Goal: Information Seeking & Learning: Compare options

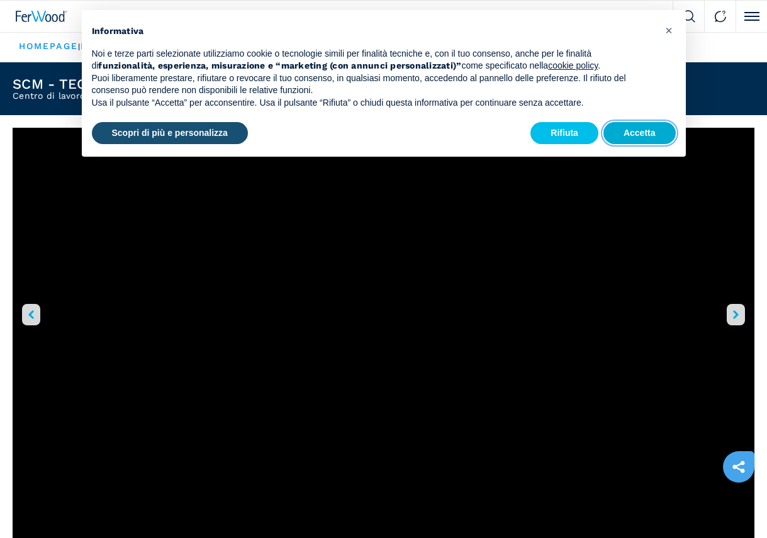
click at [633, 127] on button "Accetta" at bounding box center [639, 133] width 72 height 23
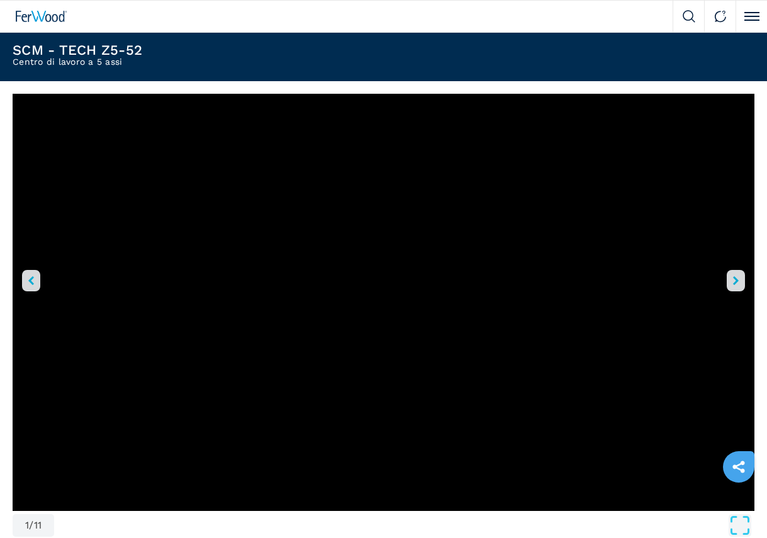
scroll to position [63, 0]
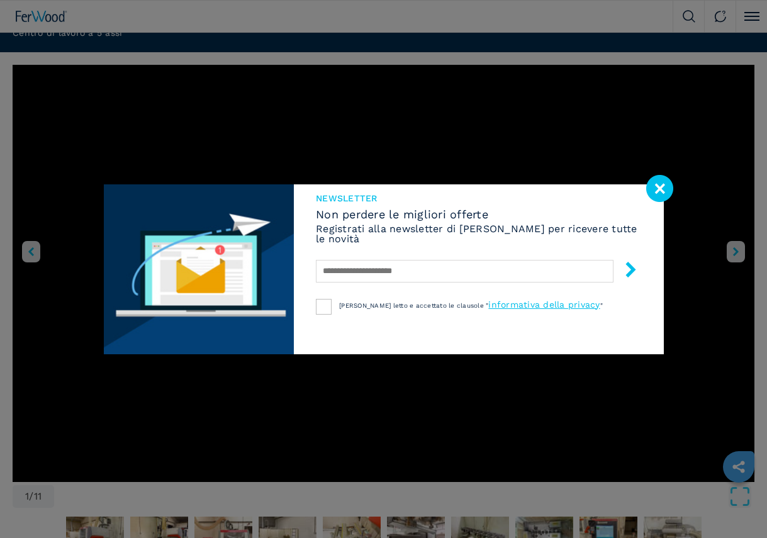
click at [662, 182] on image at bounding box center [659, 188] width 27 height 27
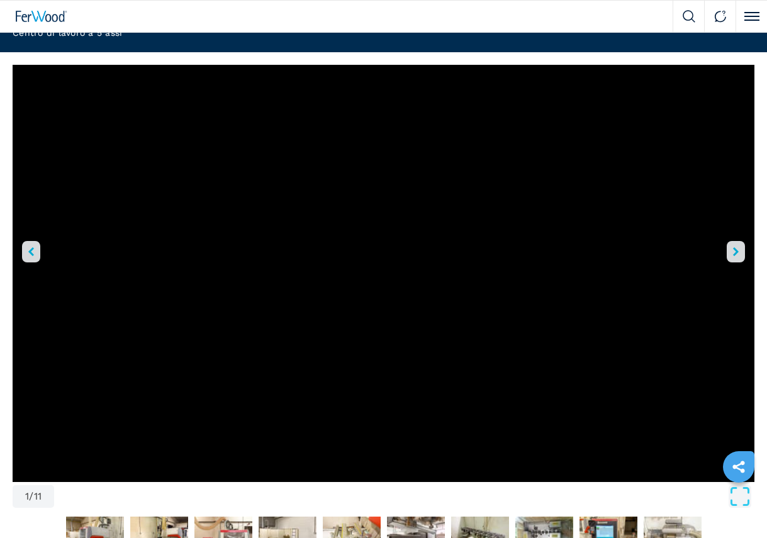
click at [735, 249] on icon "right-button" at bounding box center [736, 251] width 6 height 9
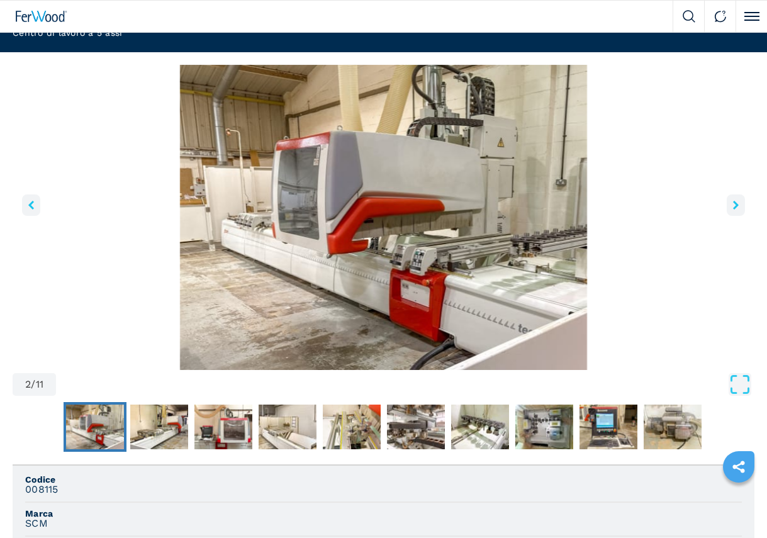
click at [733, 206] on icon "right-button" at bounding box center [736, 205] width 6 height 9
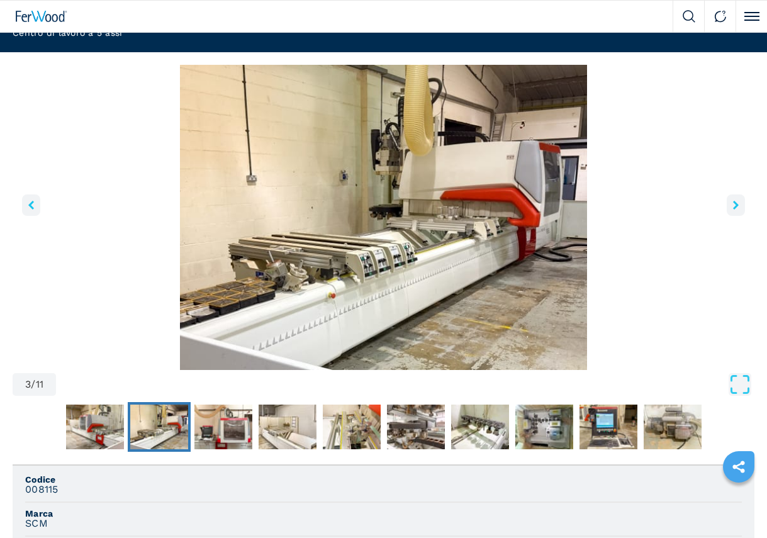
click at [733, 206] on icon "right-button" at bounding box center [736, 205] width 6 height 9
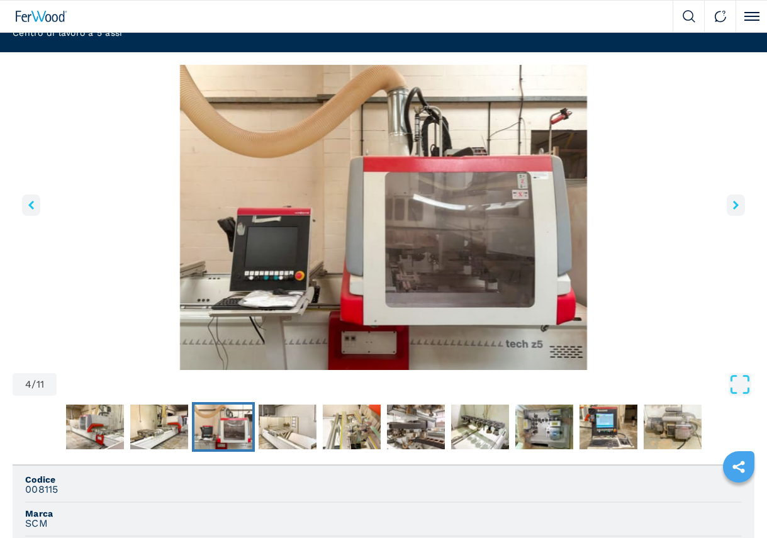
click at [733, 206] on icon "right-button" at bounding box center [736, 205] width 6 height 9
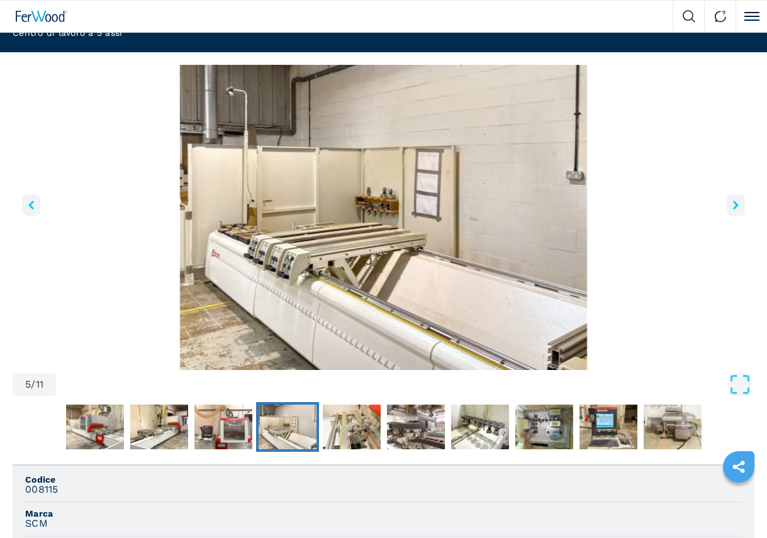
click at [733, 206] on icon "right-button" at bounding box center [736, 205] width 6 height 9
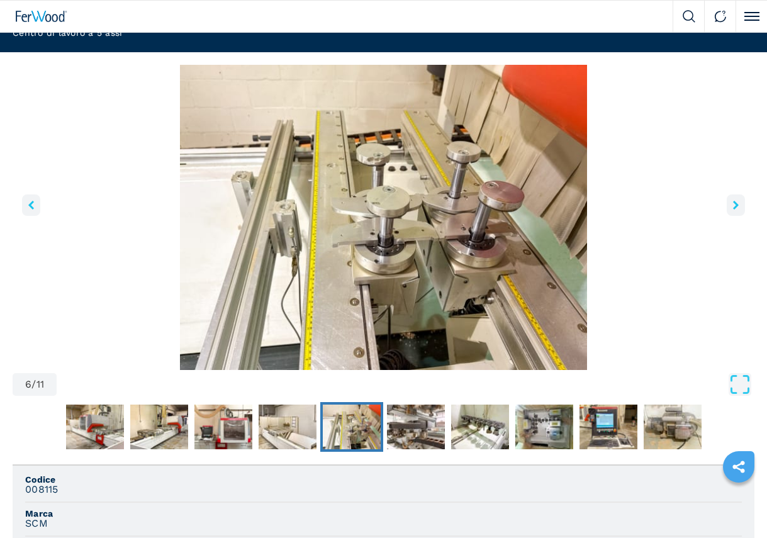
click at [731, 206] on button "right-button" at bounding box center [736, 204] width 18 height 21
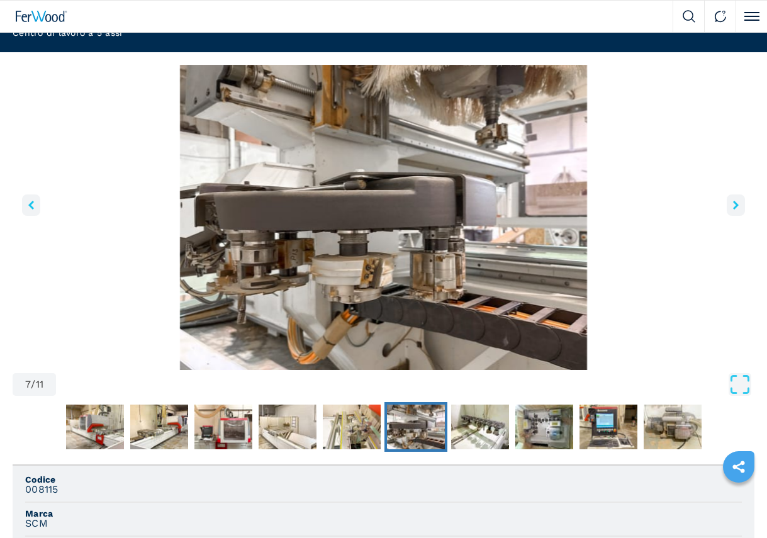
click at [731, 206] on button "right-button" at bounding box center [736, 204] width 18 height 21
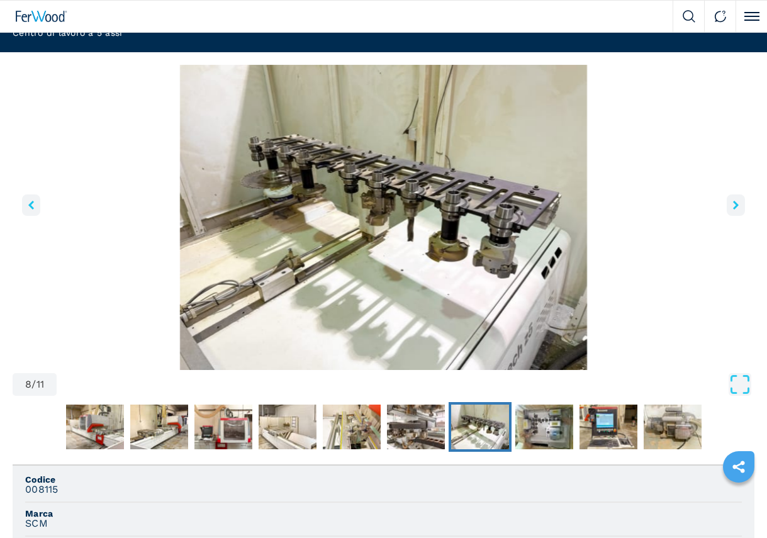
click at [731, 206] on button "right-button" at bounding box center [736, 204] width 18 height 21
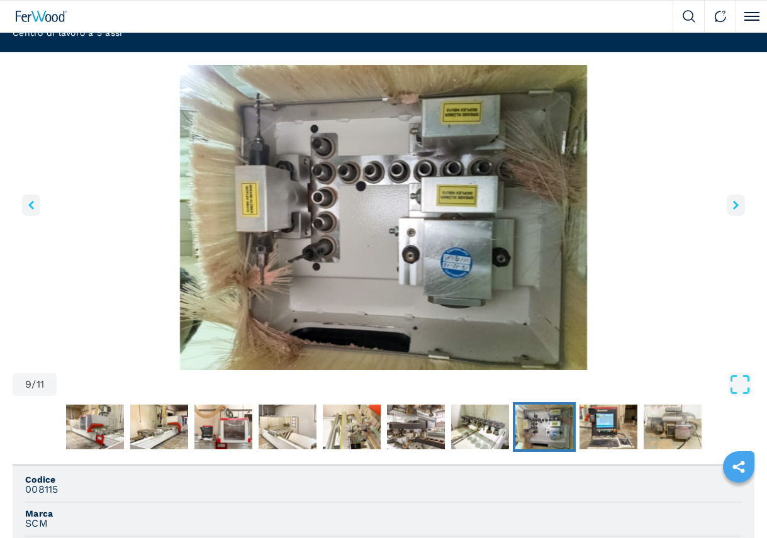
click at [733, 202] on icon "right-button" at bounding box center [736, 205] width 6 height 9
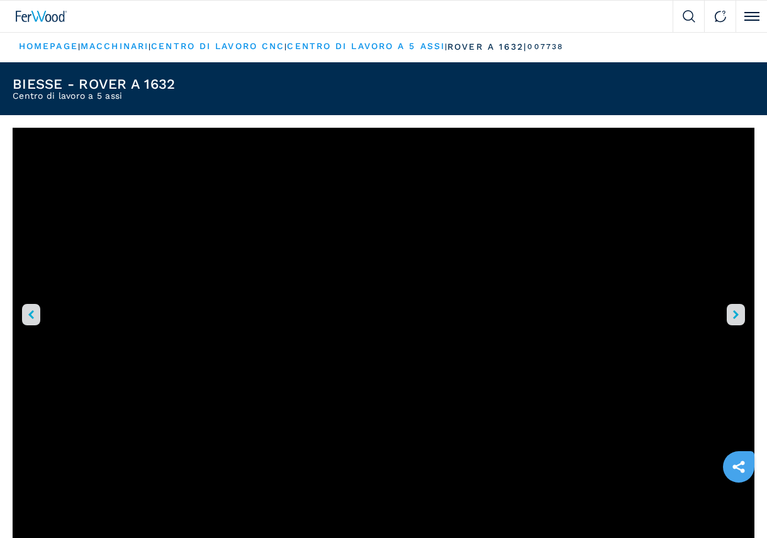
click at [734, 314] on icon "right-button" at bounding box center [736, 314] width 6 height 9
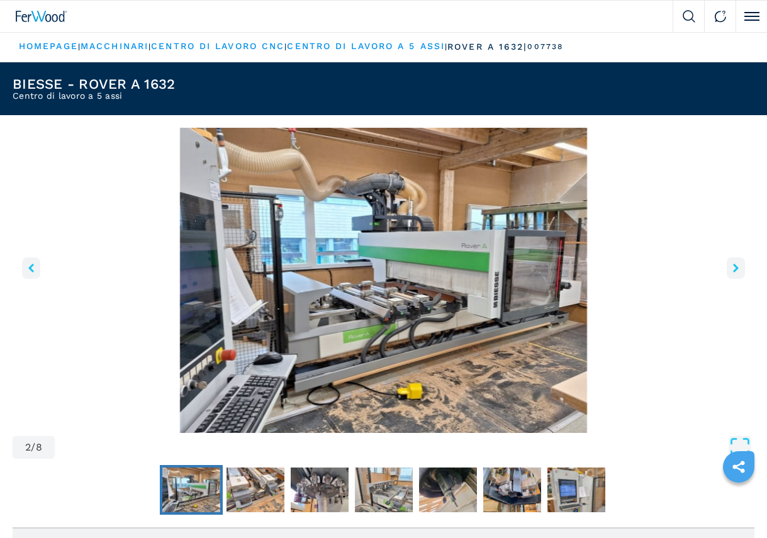
click at [733, 262] on button "right-button" at bounding box center [736, 267] width 18 height 21
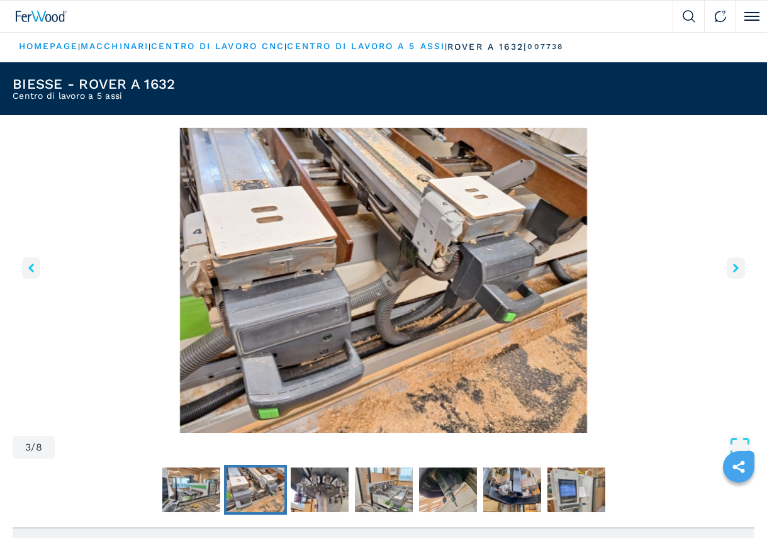
click at [733, 262] on button "right-button" at bounding box center [736, 267] width 18 height 21
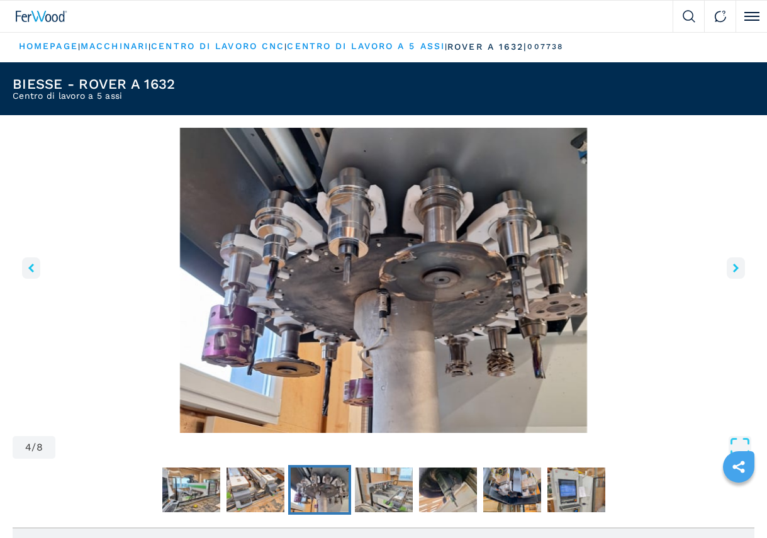
click at [733, 262] on button "right-button" at bounding box center [736, 267] width 18 height 21
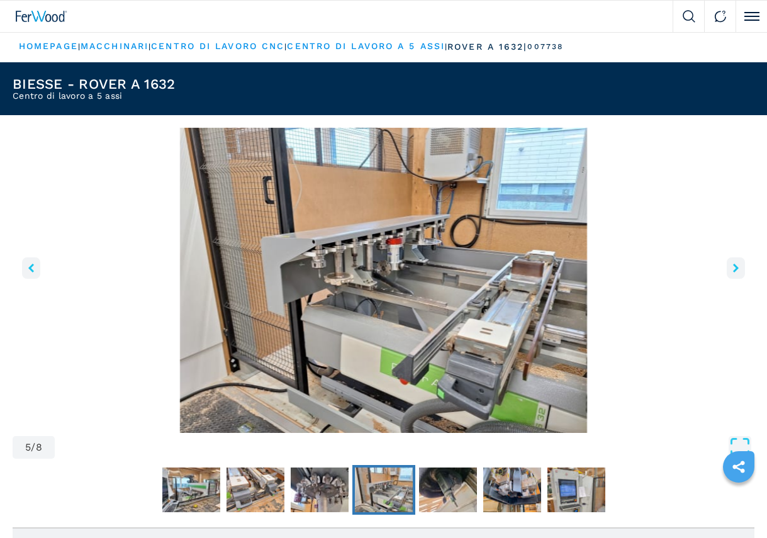
click at [738, 267] on icon "right-button" at bounding box center [736, 268] width 6 height 9
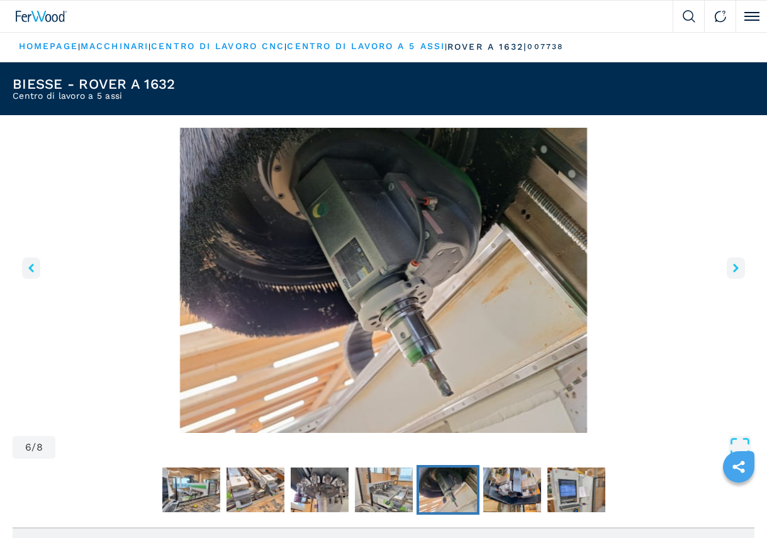
click at [735, 269] on icon "right-button" at bounding box center [736, 268] width 6 height 9
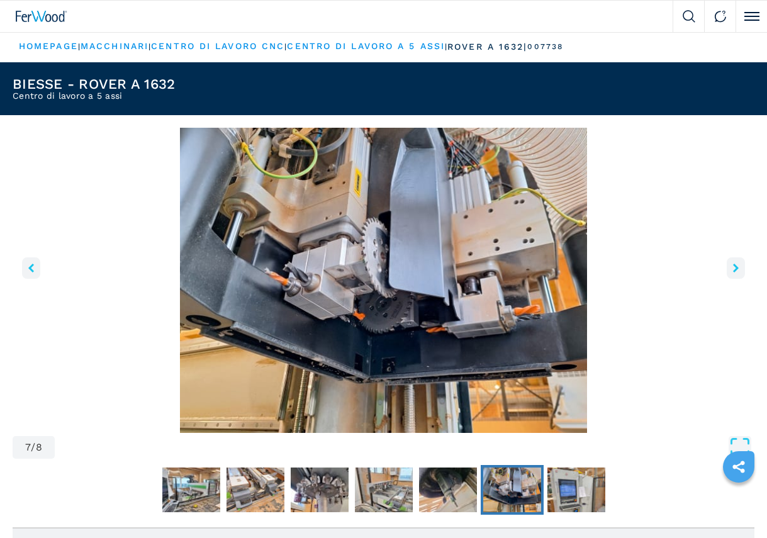
click at [735, 269] on icon "right-button" at bounding box center [736, 268] width 6 height 9
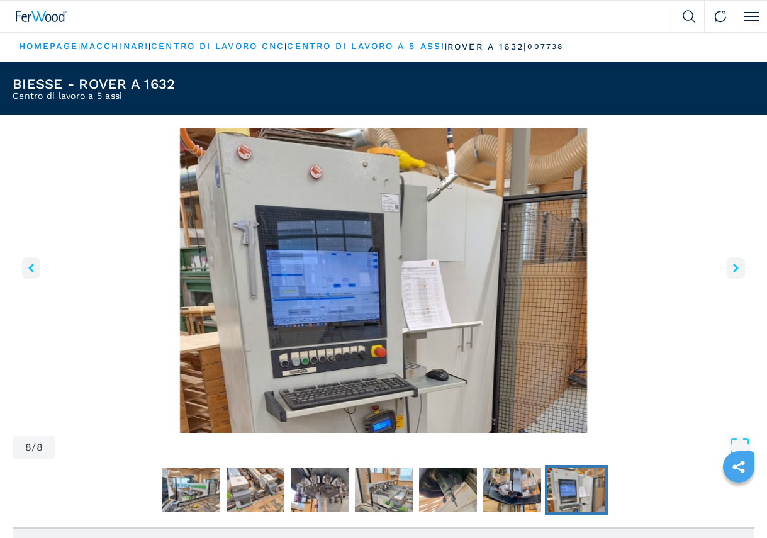
click at [735, 269] on icon "right-button" at bounding box center [736, 268] width 6 height 9
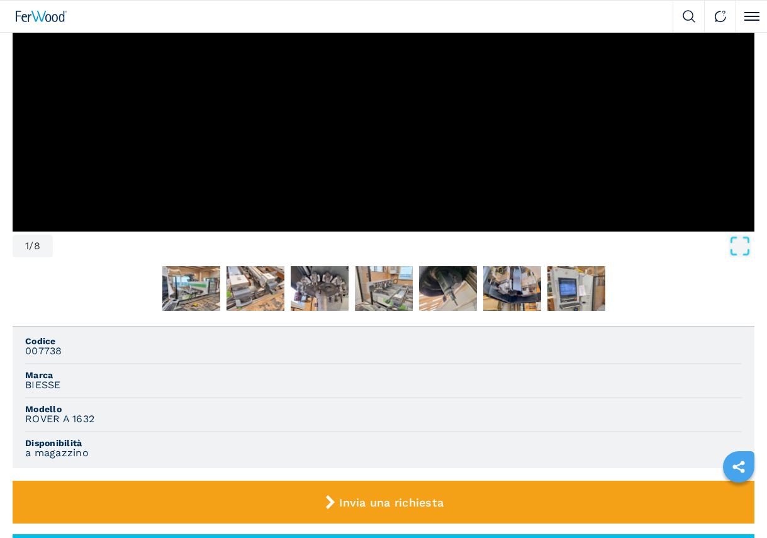
scroll to position [316, 0]
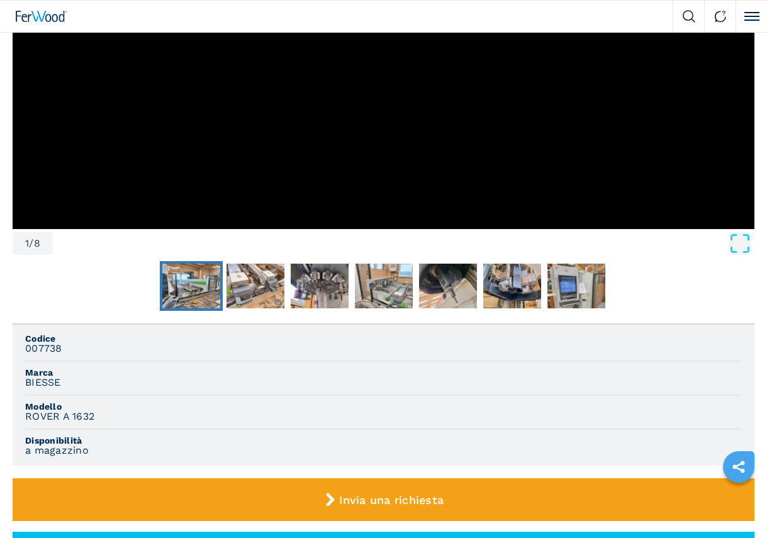
click at [204, 273] on img "Go to Slide 2" at bounding box center [191, 286] width 58 height 45
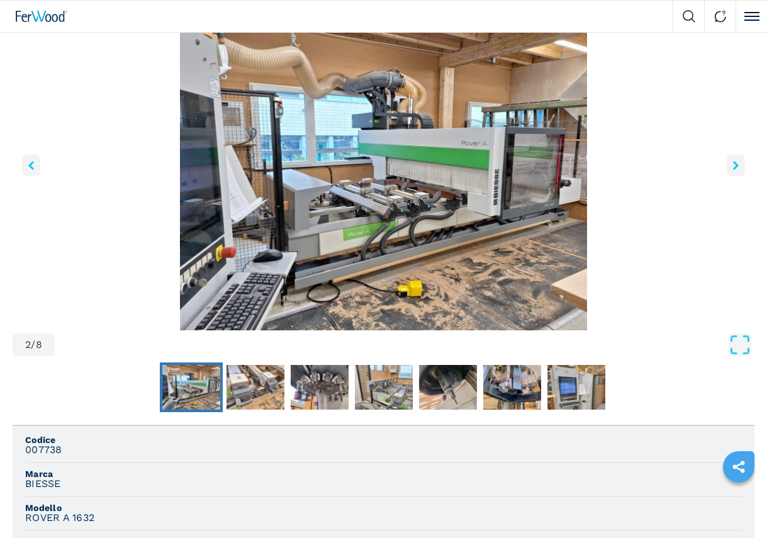
scroll to position [81, 0]
